Goal: Task Accomplishment & Management: Manage account settings

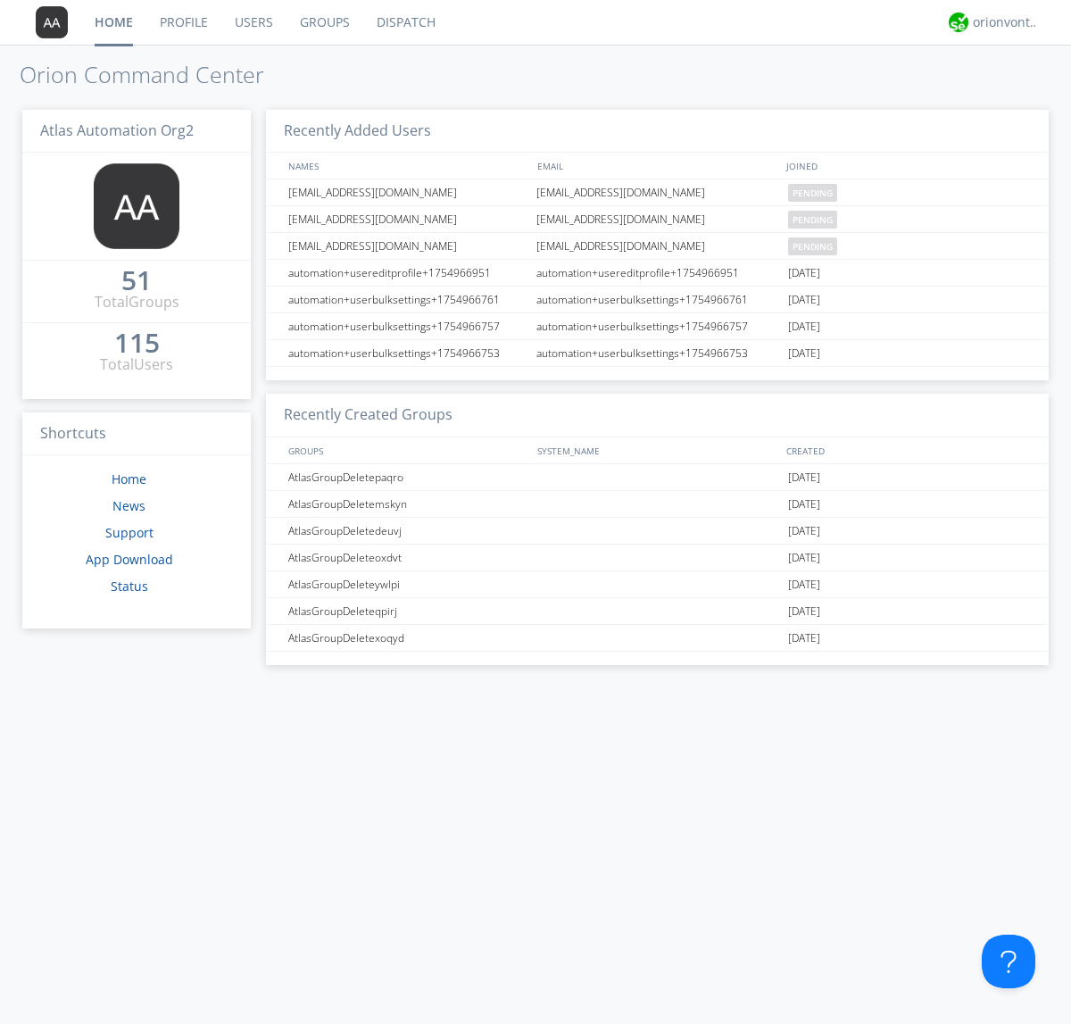
click at [253, 22] on link "Users" at bounding box center [253, 22] width 65 height 45
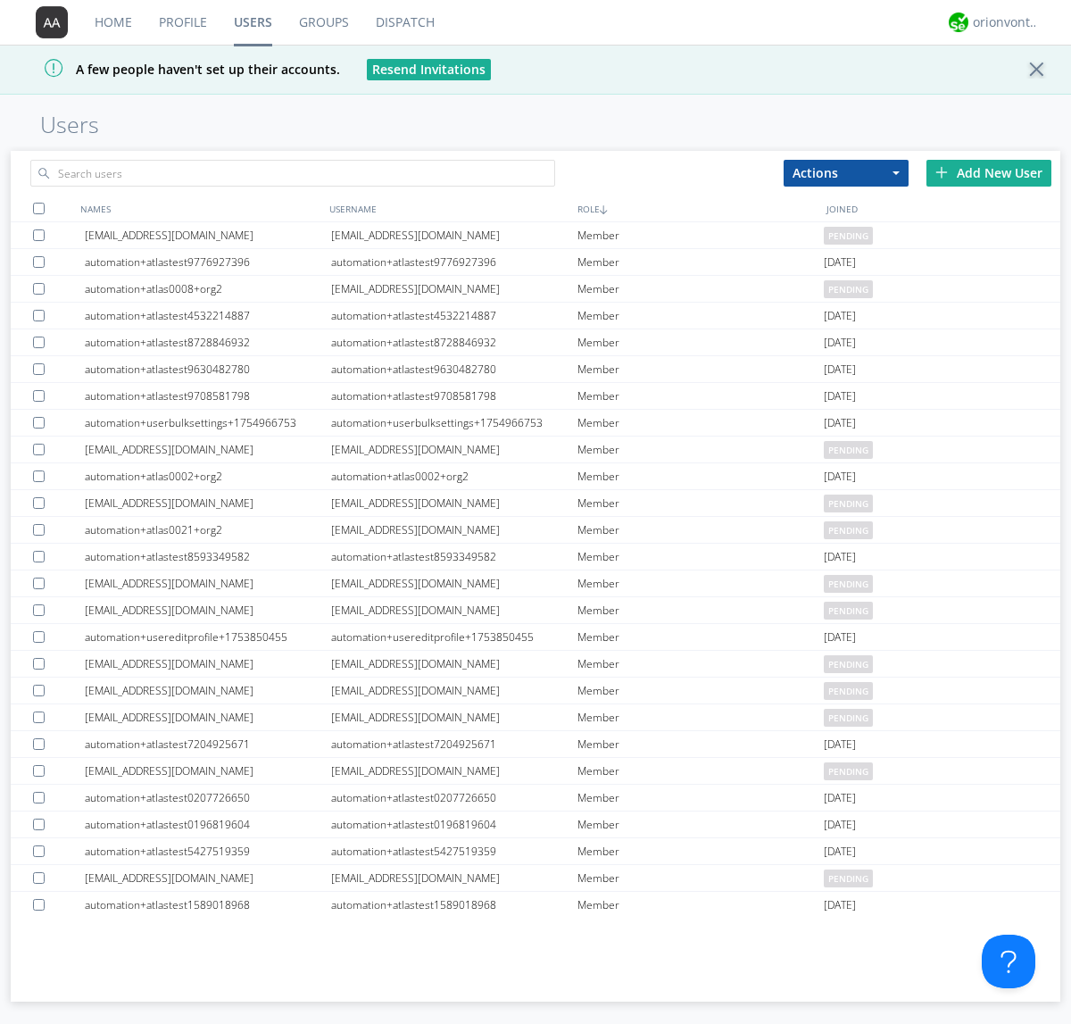
click at [989, 172] on div "Add New User" at bounding box center [988, 173] width 125 height 27
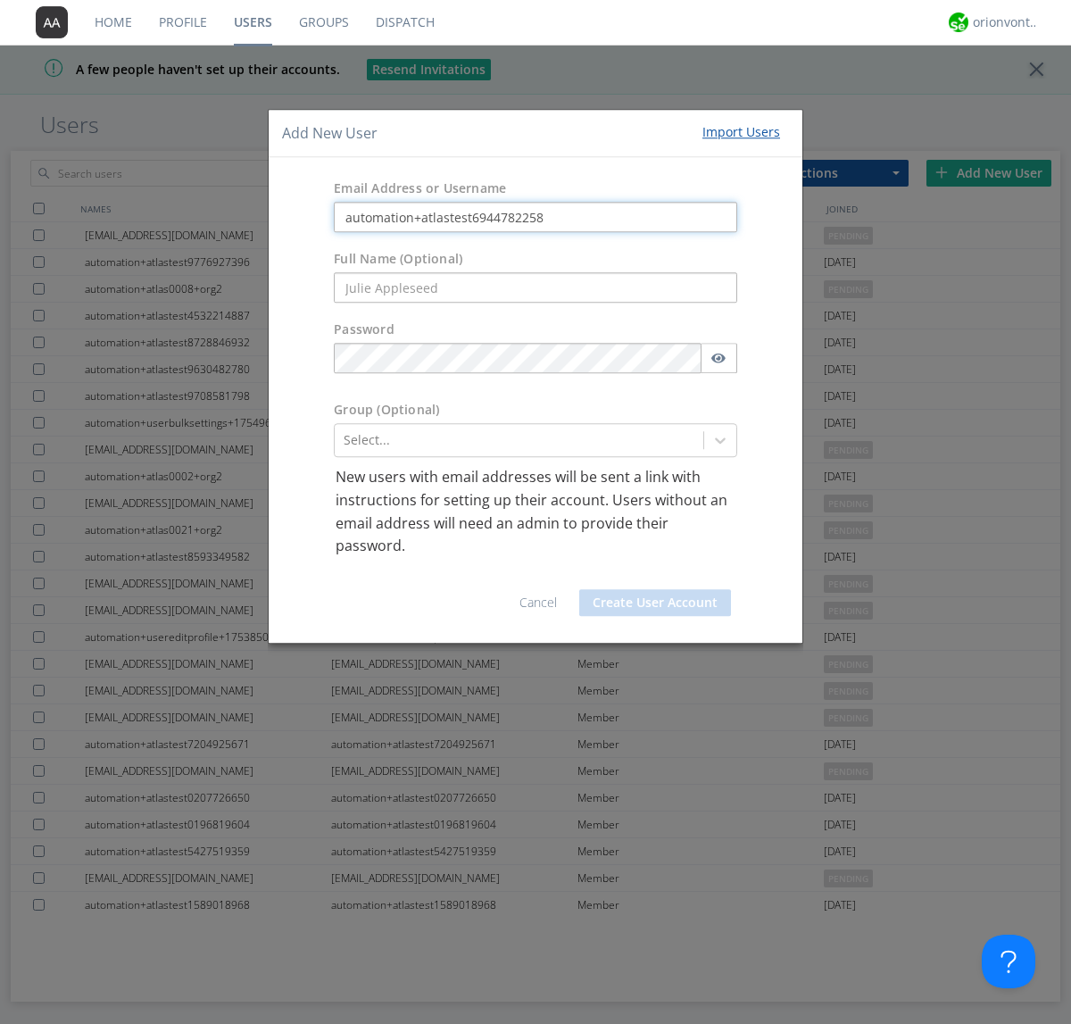
type input "automation+atlastest6944782258"
click at [655, 602] on button "Create User Account" at bounding box center [655, 602] width 152 height 27
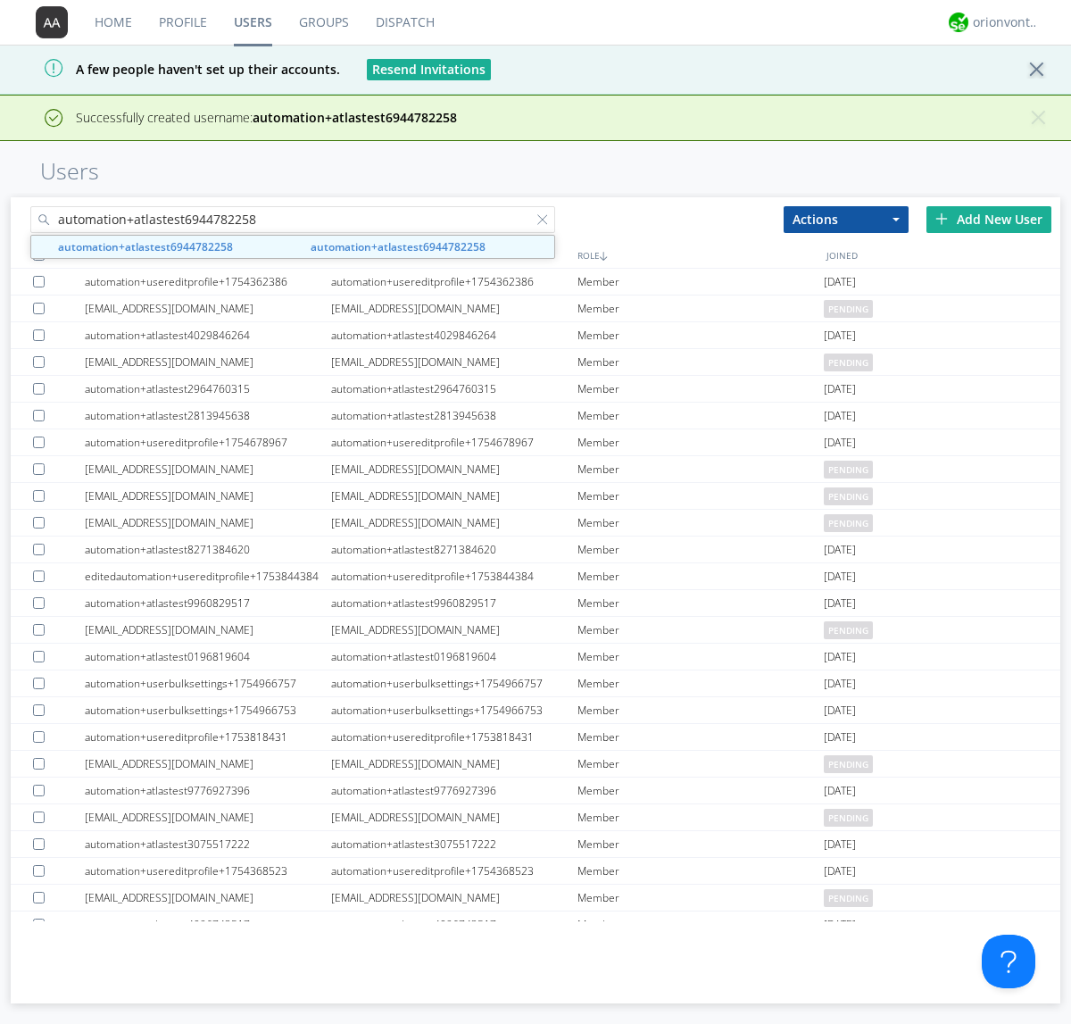
type input "automation+atlastest6944782258"
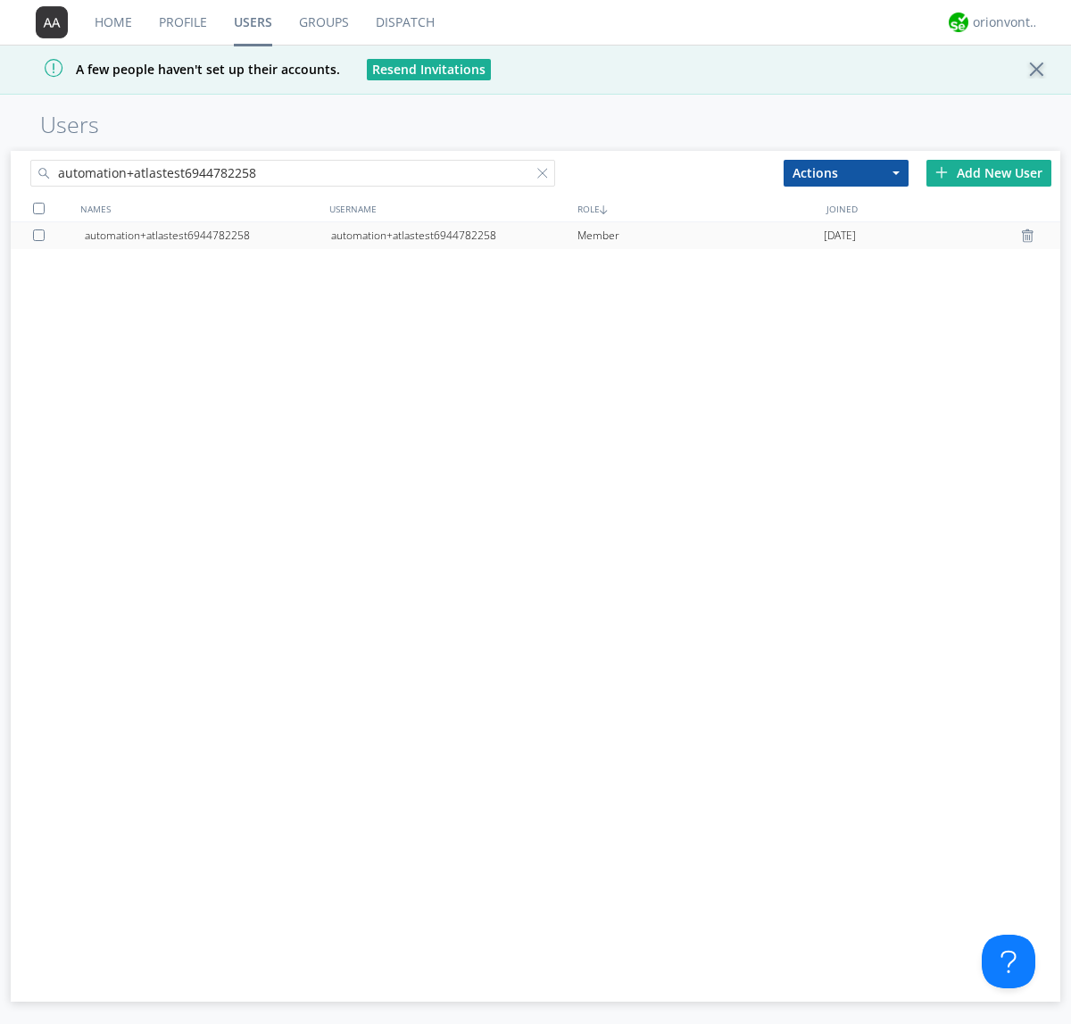
click at [42, 235] on div at bounding box center [42, 235] width 18 height 12
click at [846, 172] on button "Actions" at bounding box center [846, 173] width 125 height 27
click at [0, 0] on link "Edit Settings" at bounding box center [0, 0] width 0 height 0
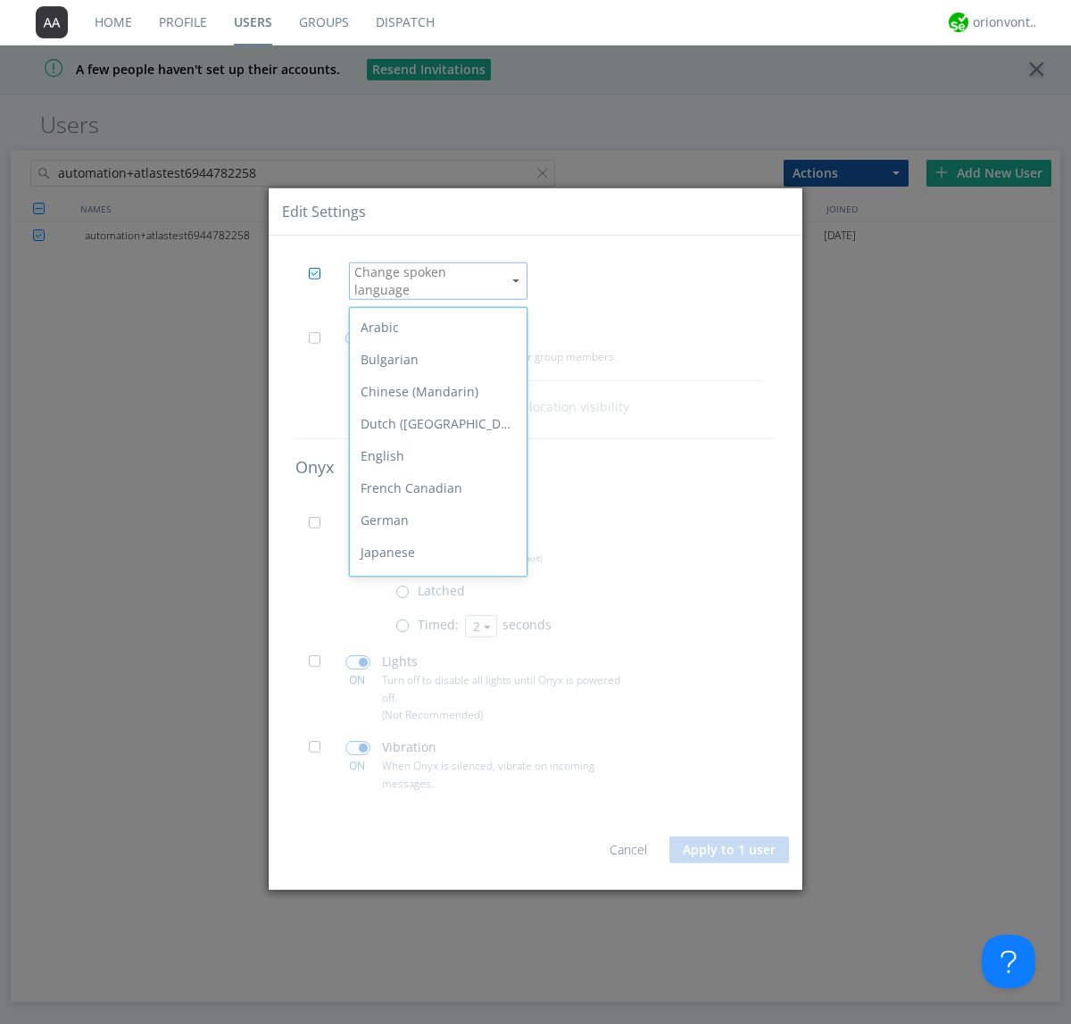
click at [434, 761] on div "Spanish" at bounding box center [438, 777] width 177 height 32
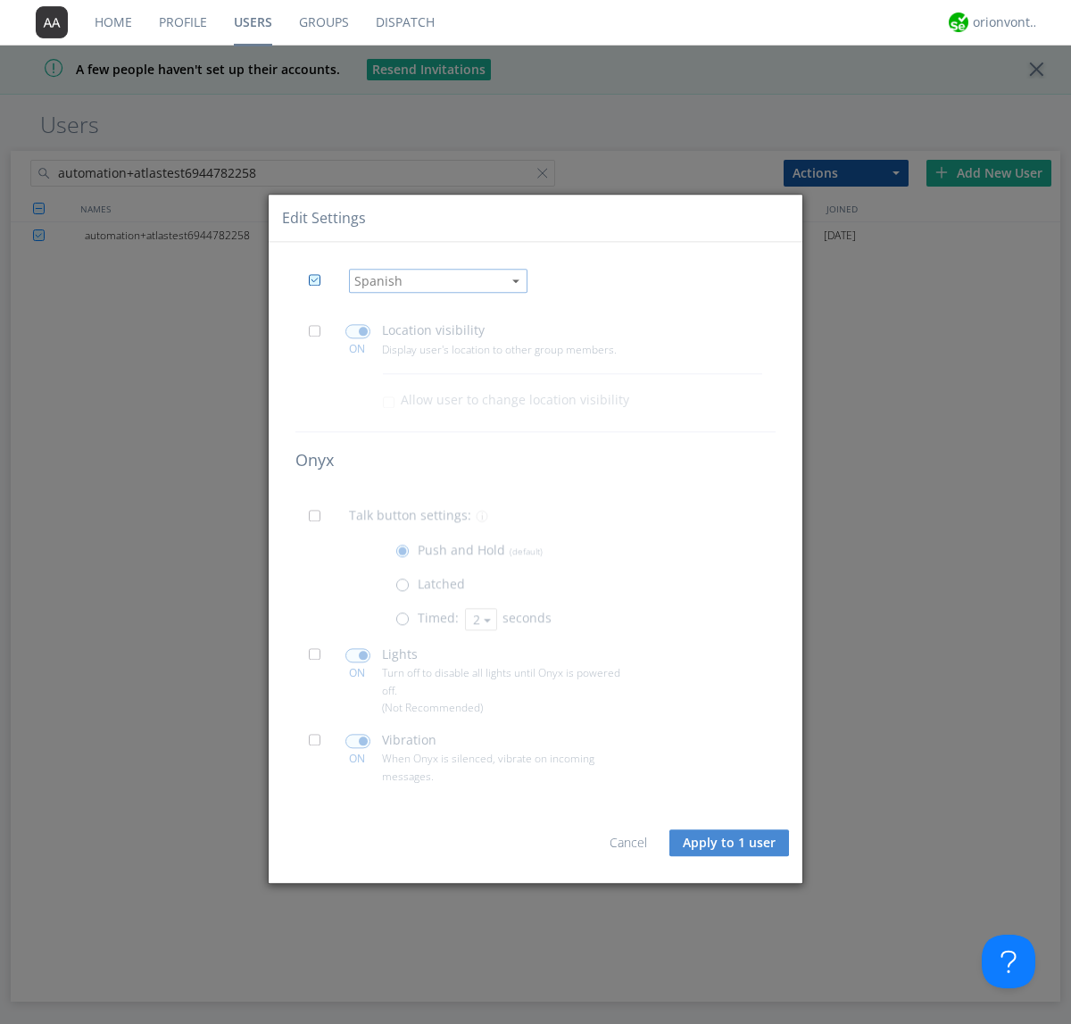
click at [730, 843] on button "Apply to 1 user" at bounding box center [729, 842] width 120 height 27
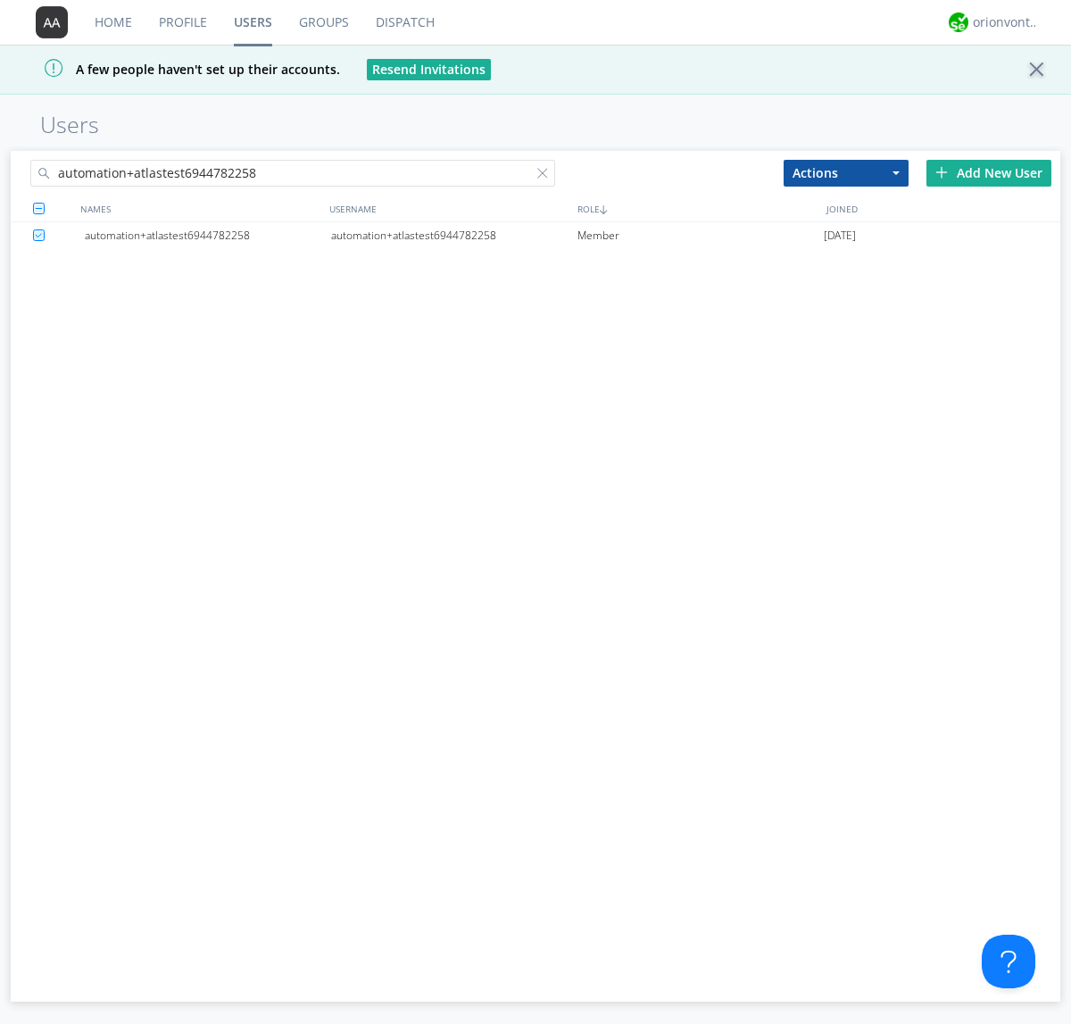
click at [546, 176] on div at bounding box center [546, 177] width 18 height 18
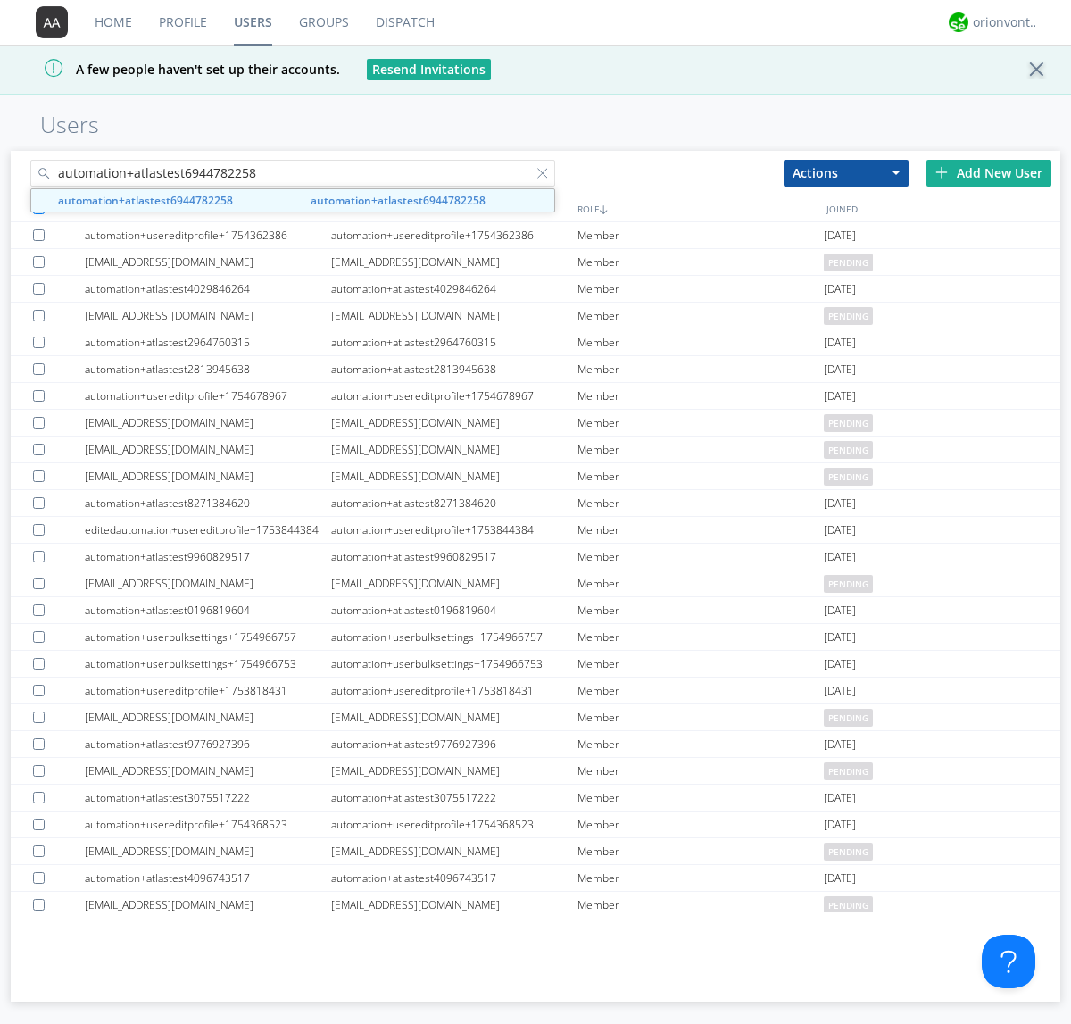
type input "automation+atlastest6944782258"
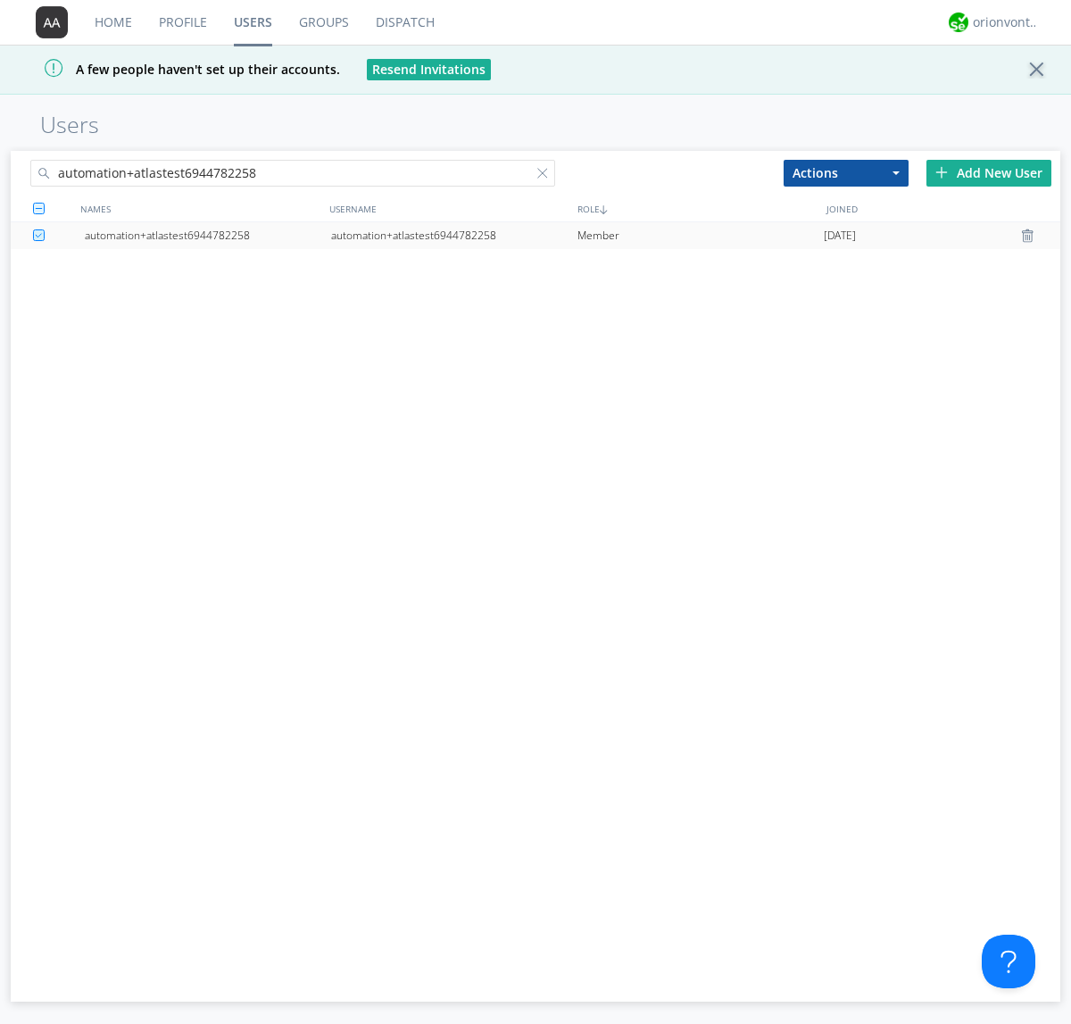
click at [453, 235] on div "automation+atlastest6944782258" at bounding box center [454, 235] width 246 height 27
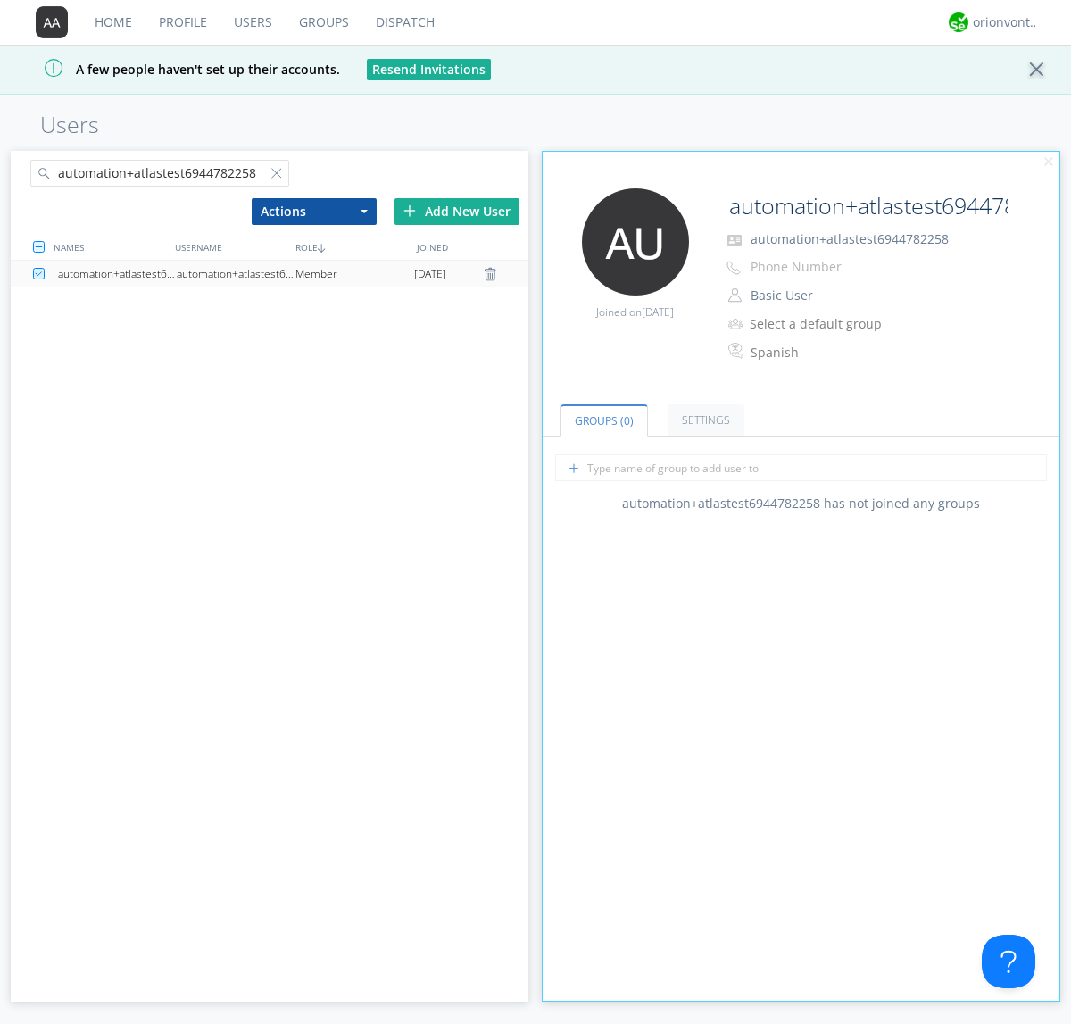
click at [703, 419] on link "Settings" at bounding box center [706, 419] width 77 height 31
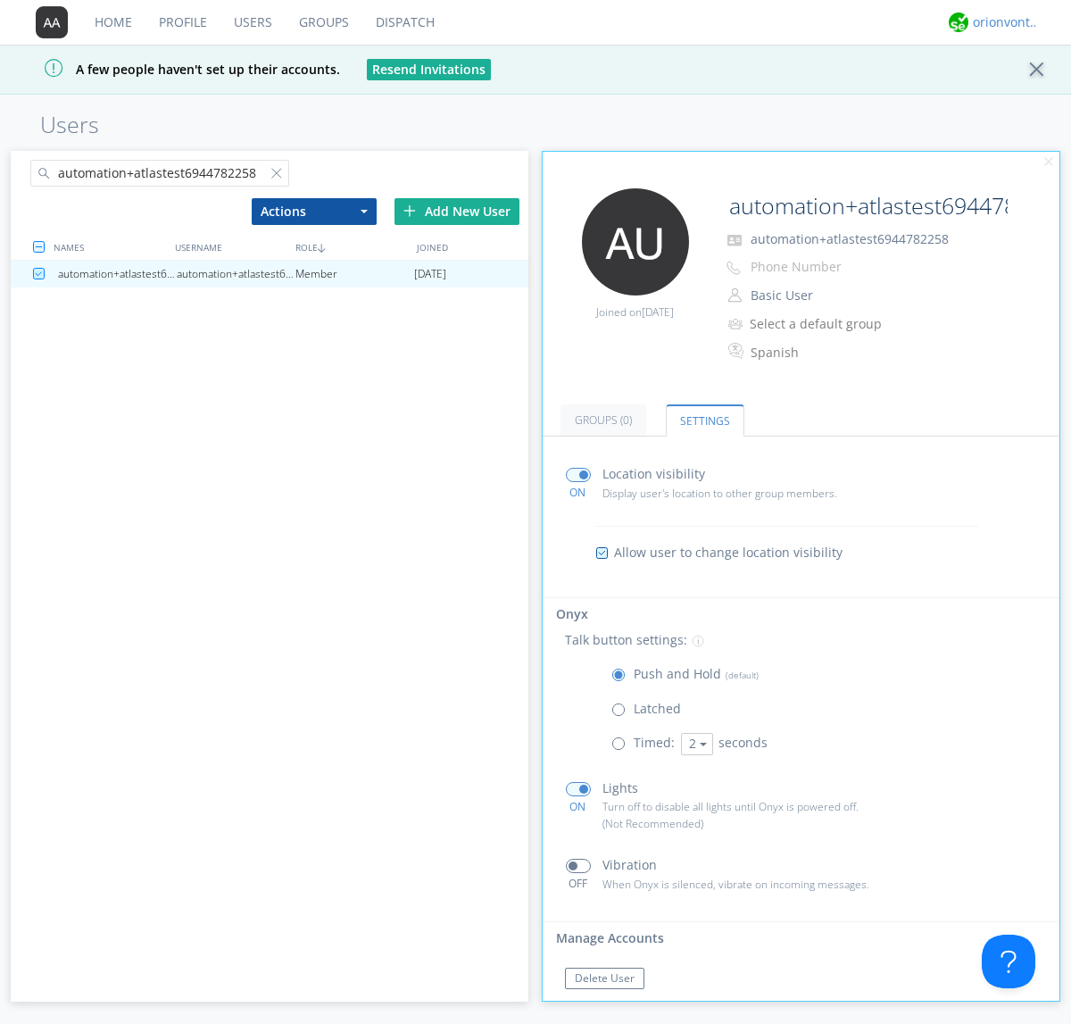
click at [1001, 22] on div "orionvontas+atlas+automation+org2" at bounding box center [1006, 22] width 67 height 18
